Goal: Navigation & Orientation: Find specific page/section

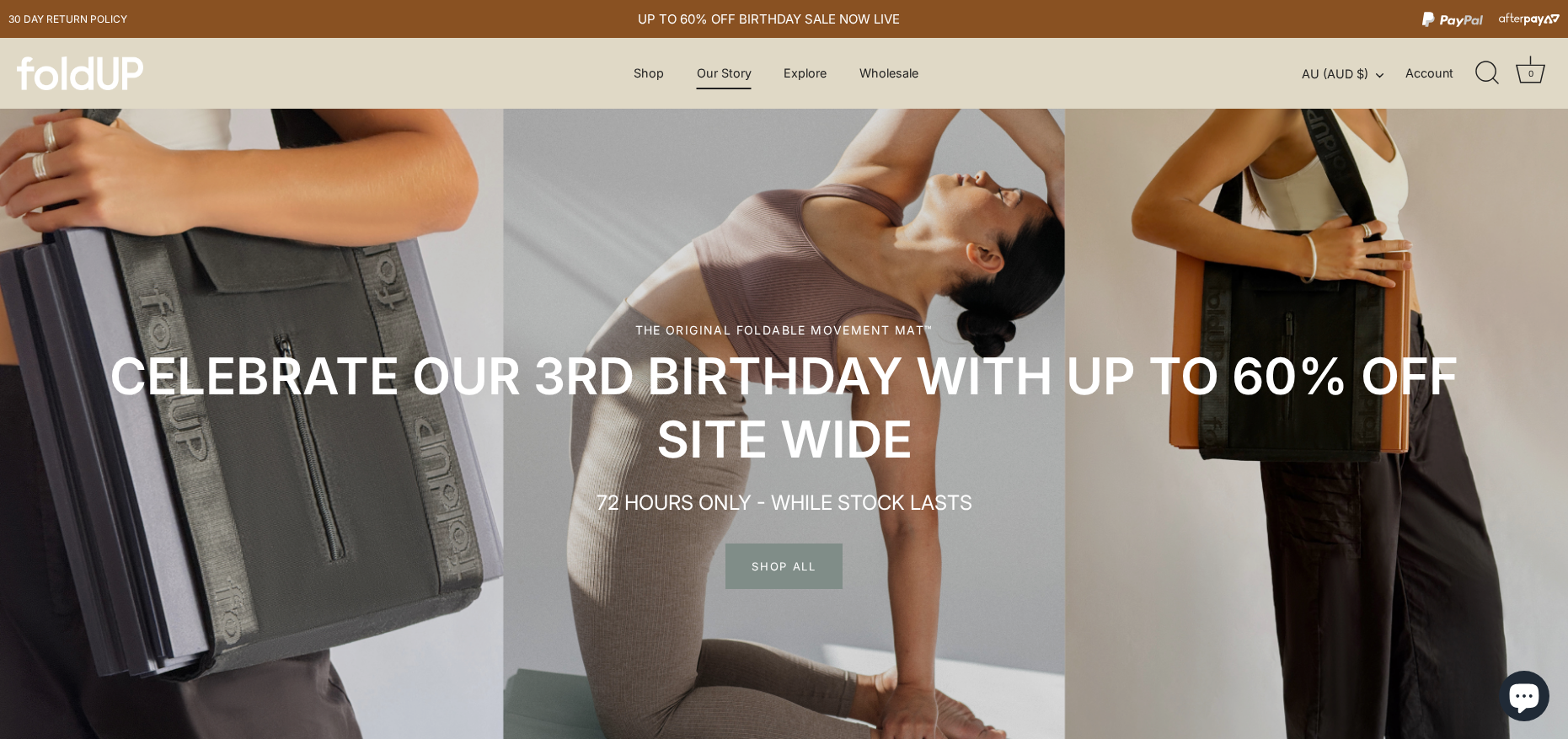
click at [740, 74] on link "Our Story" at bounding box center [724, 73] width 85 height 32
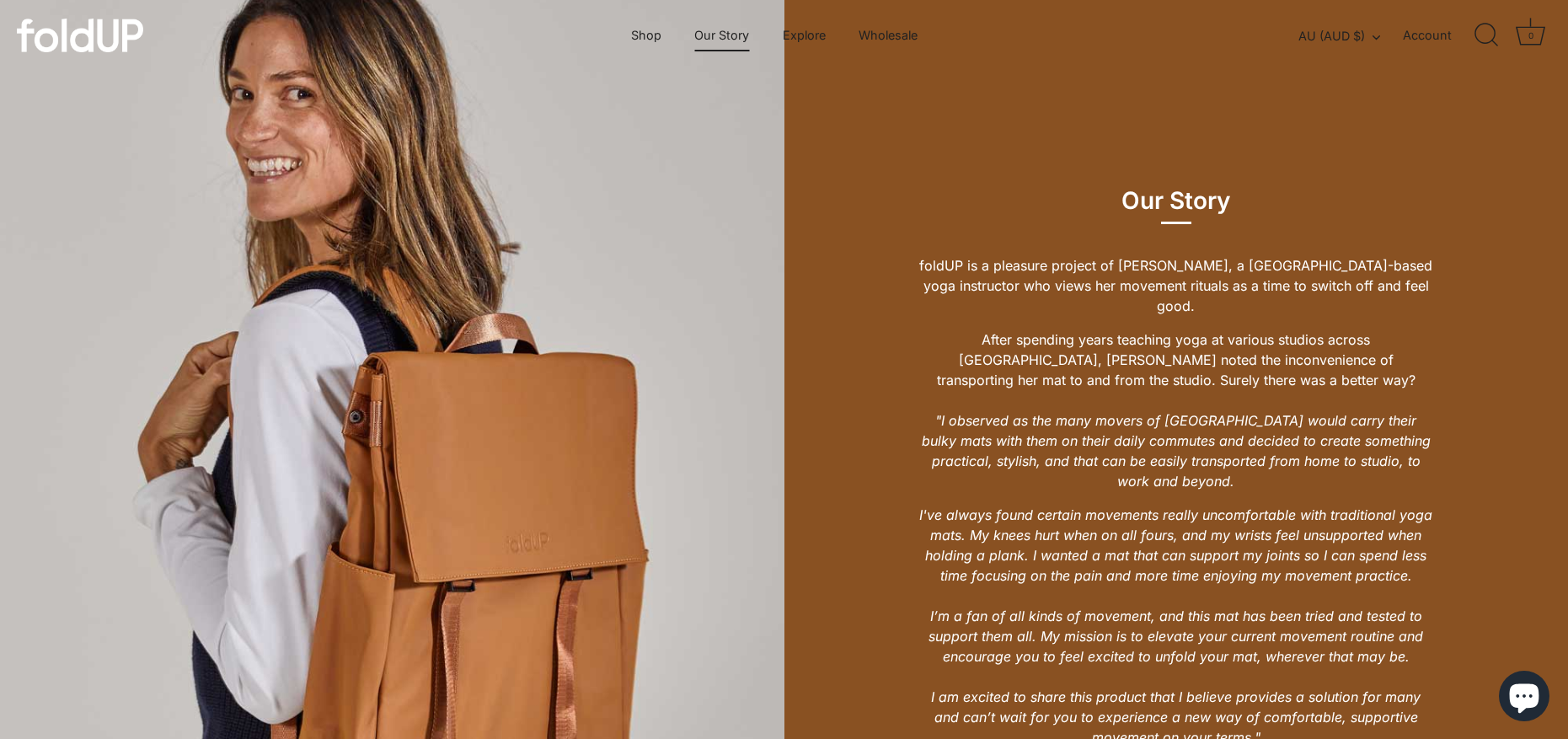
scroll to position [823, 0]
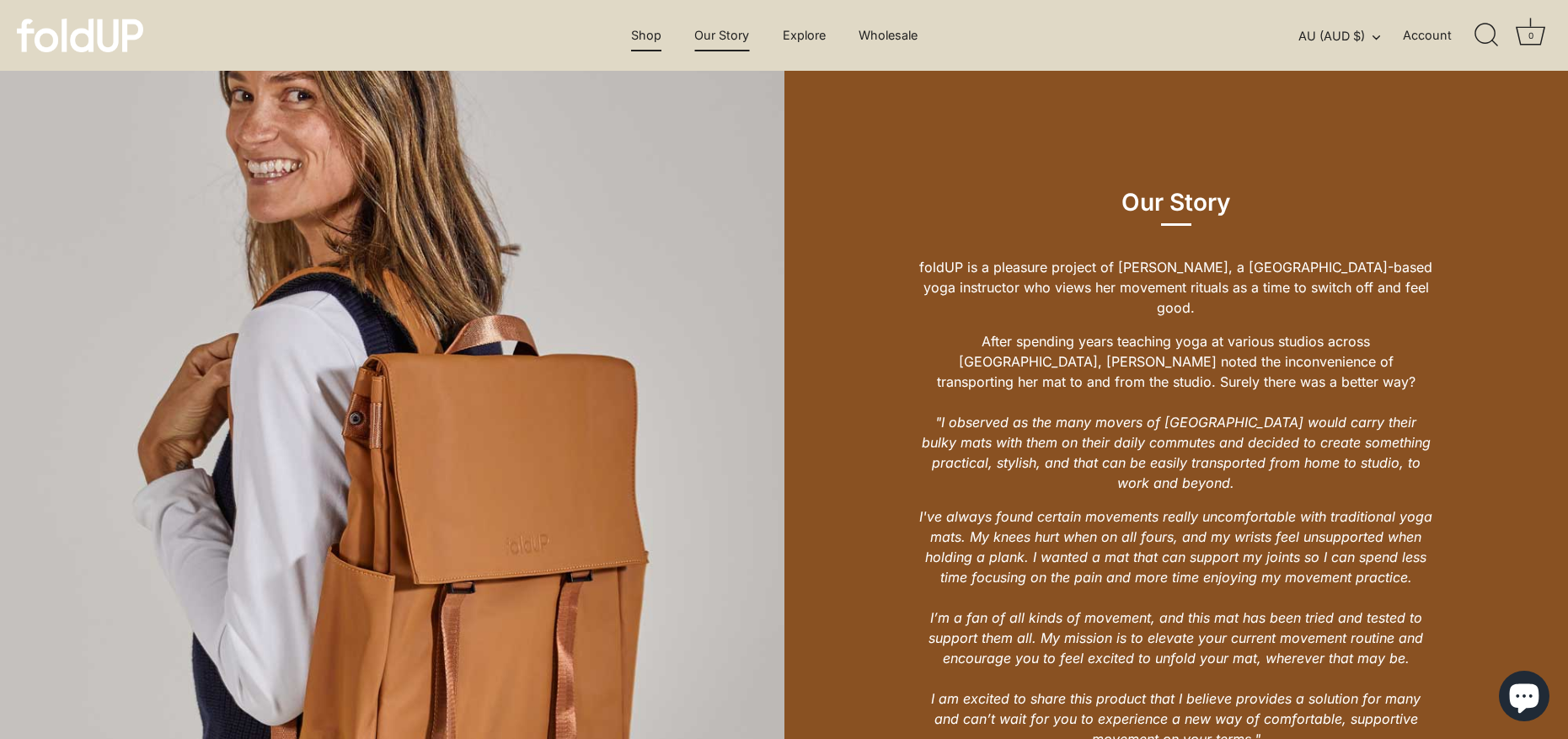
click at [651, 34] on link "Shop" at bounding box center [645, 35] width 60 height 32
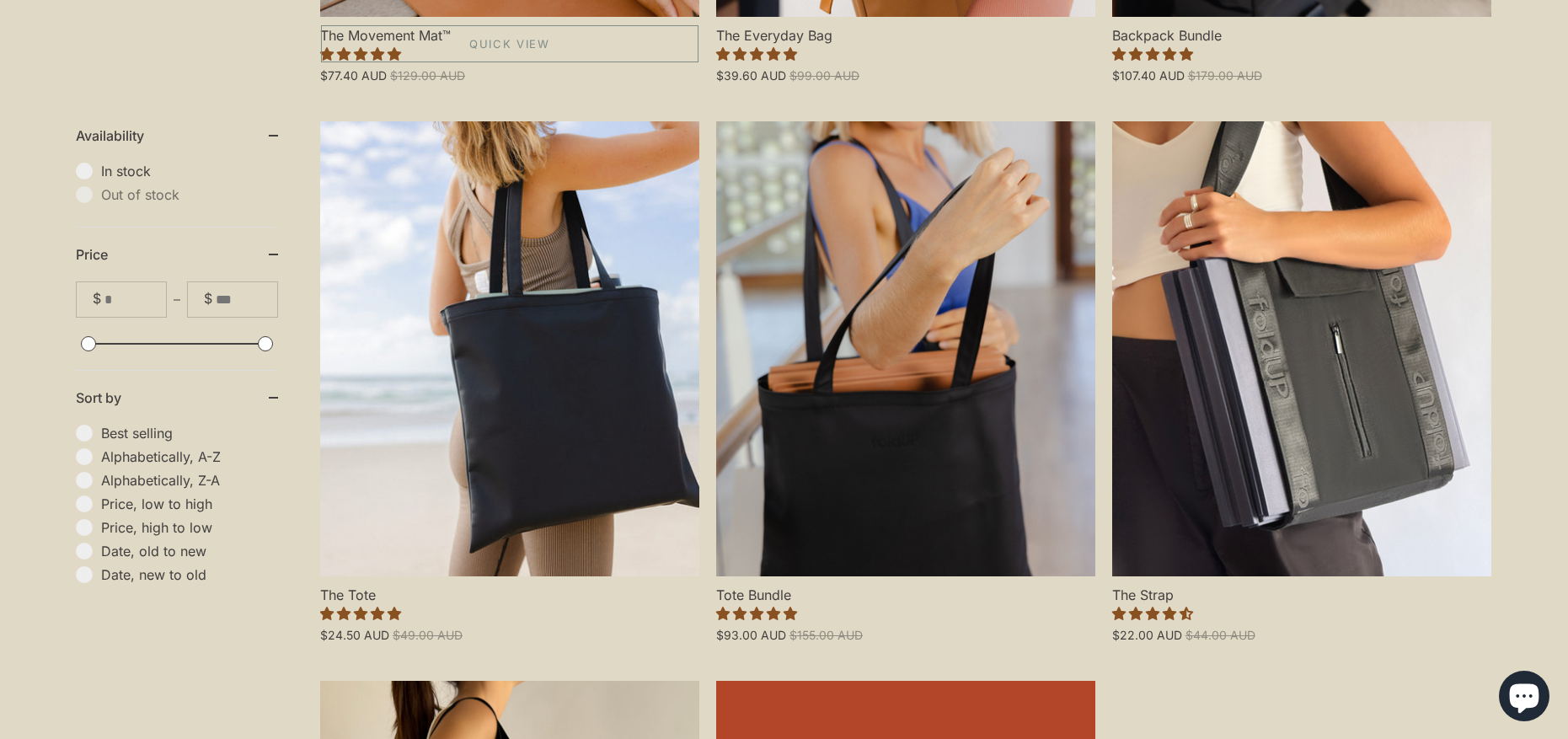
scroll to position [940, 0]
